Goal: Task Accomplishment & Management: Manage account settings

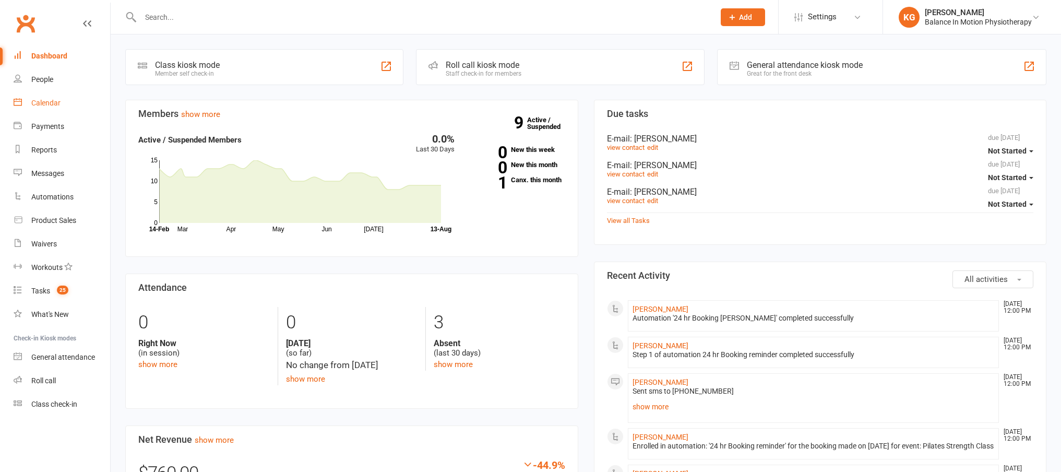
click at [57, 102] on div "Calendar" at bounding box center [45, 103] width 29 height 8
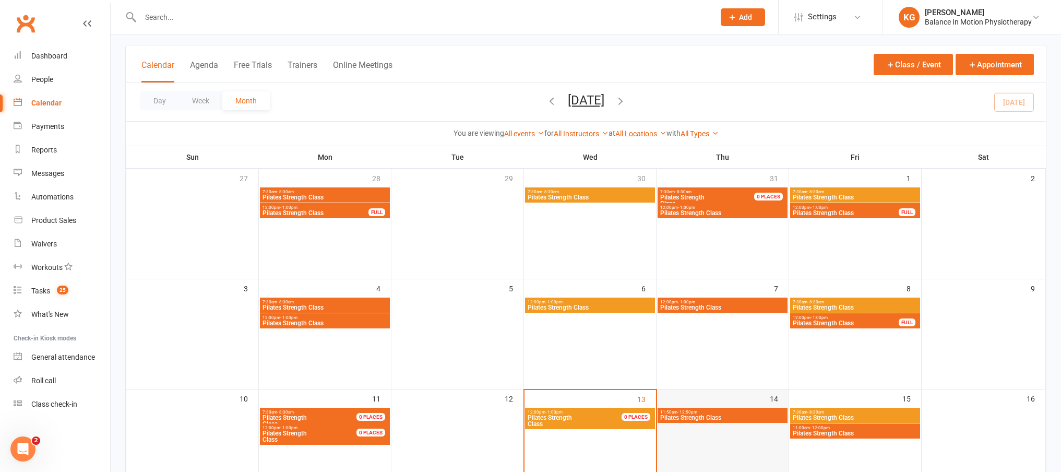
scroll to position [82, 0]
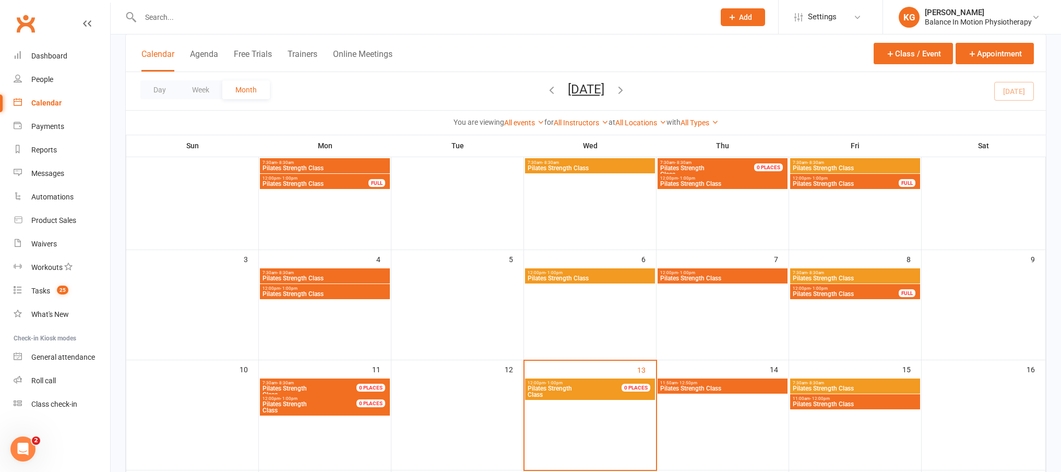
click at [722, 386] on span "Pilates Strength Class" at bounding box center [722, 388] width 126 height 6
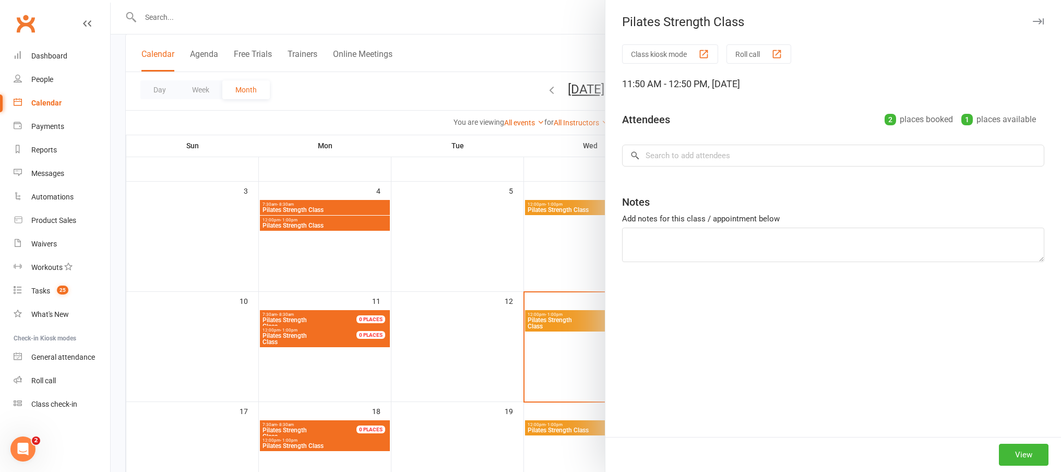
scroll to position [151, 0]
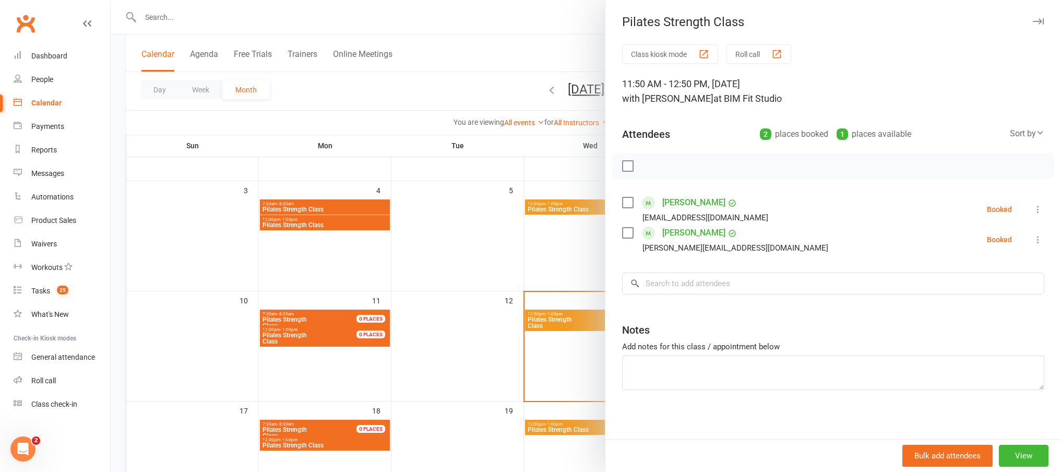
click at [517, 239] on div at bounding box center [586, 236] width 950 height 472
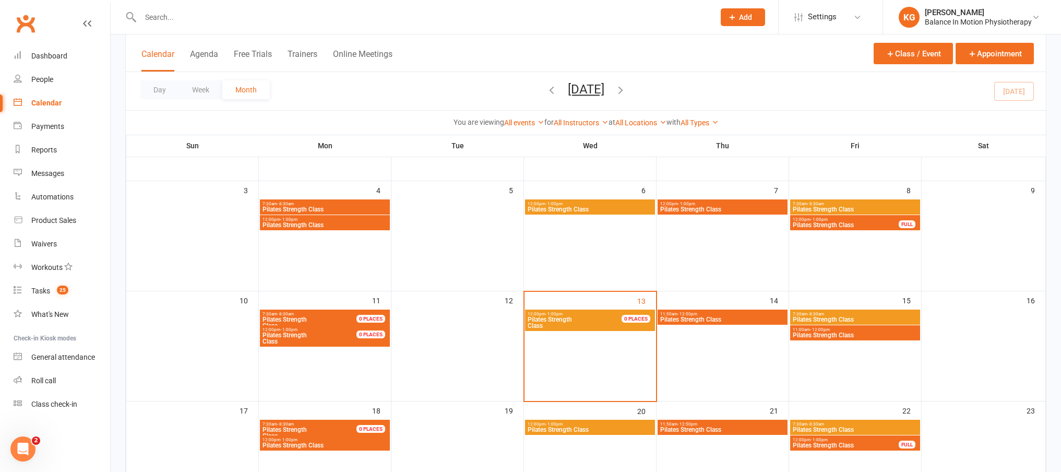
click at [842, 330] on span "11:00am - 12:00pm" at bounding box center [855, 329] width 126 height 5
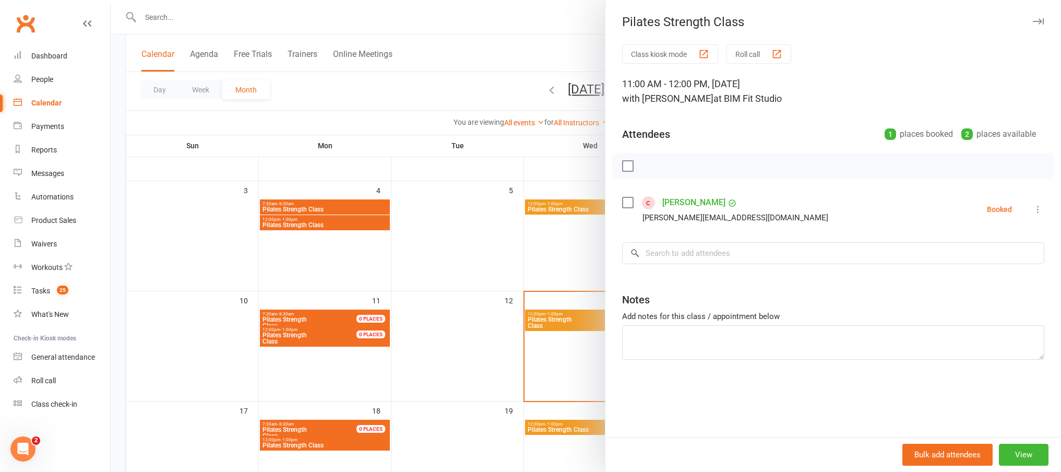
click at [519, 151] on div at bounding box center [586, 236] width 950 height 472
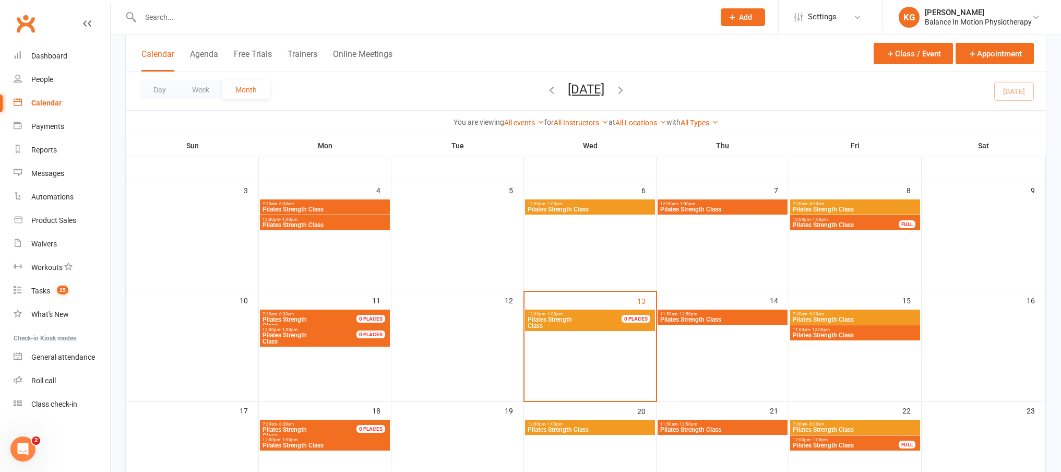
click at [844, 319] on span "Pilates Strength Class" at bounding box center [855, 319] width 126 height 6
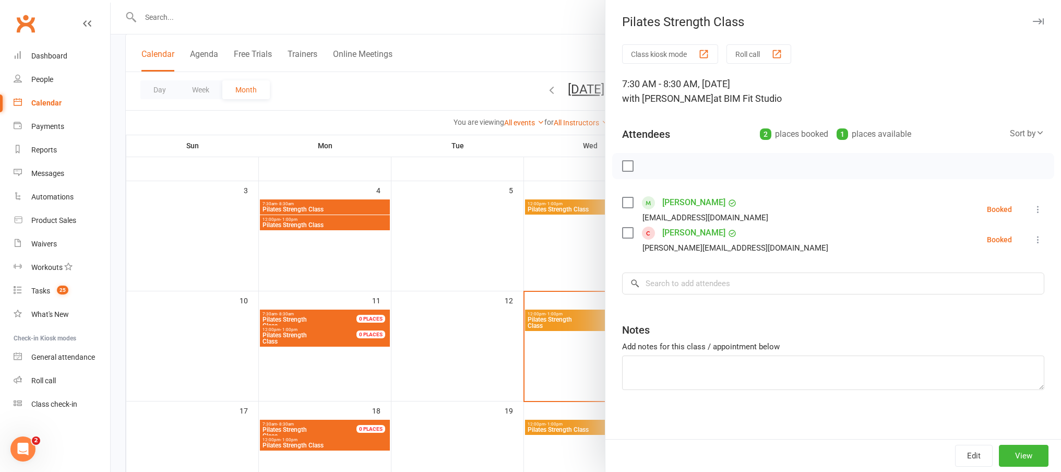
click at [491, 147] on div at bounding box center [586, 236] width 950 height 472
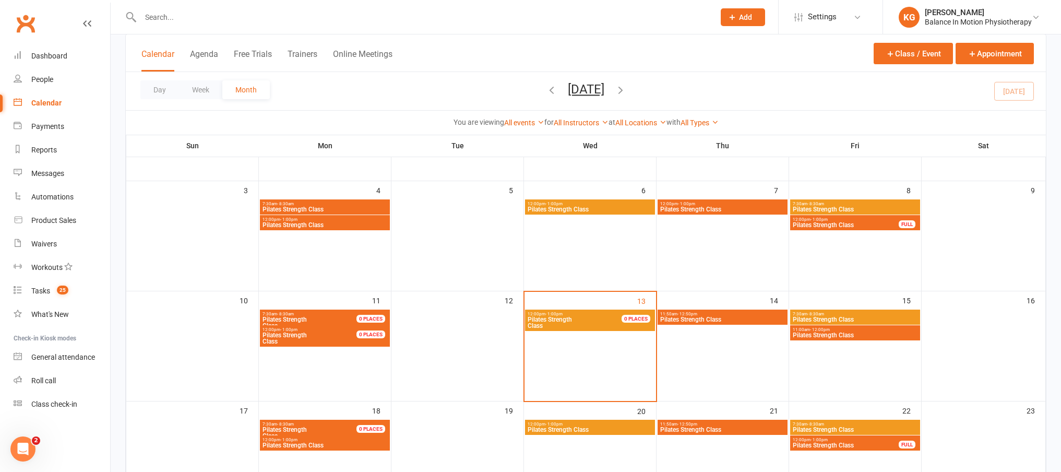
click at [831, 314] on span "7:30am - 8:30am" at bounding box center [855, 313] width 126 height 5
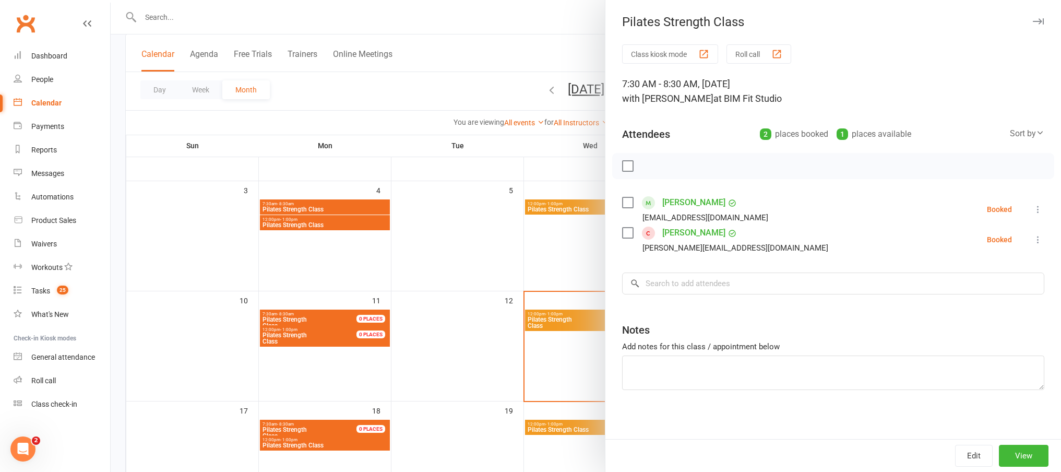
click at [1032, 207] on icon at bounding box center [1037, 209] width 10 height 10
click at [986, 253] on link "Remove" at bounding box center [991, 250] width 103 height 21
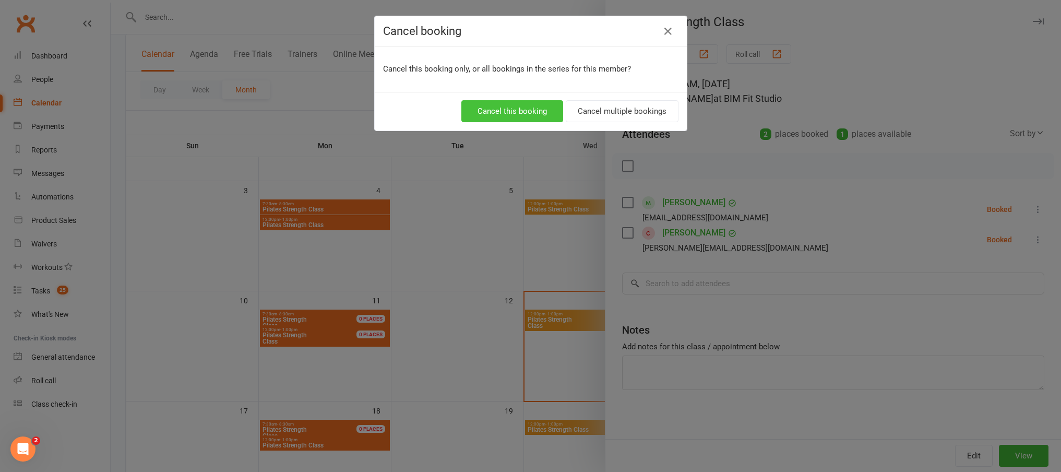
click at [530, 111] on button "Cancel this booking" at bounding box center [512, 111] width 102 height 22
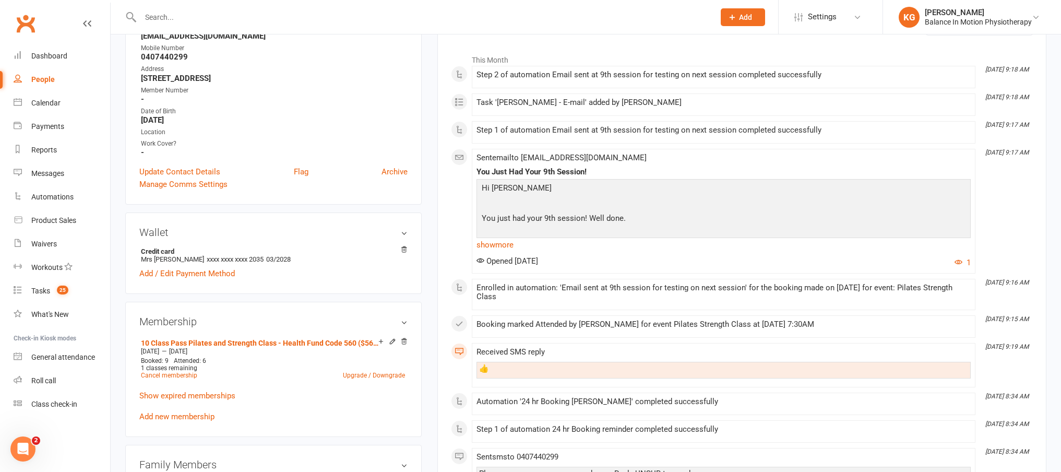
scroll to position [196, 0]
